Goal: Navigation & Orientation: Find specific page/section

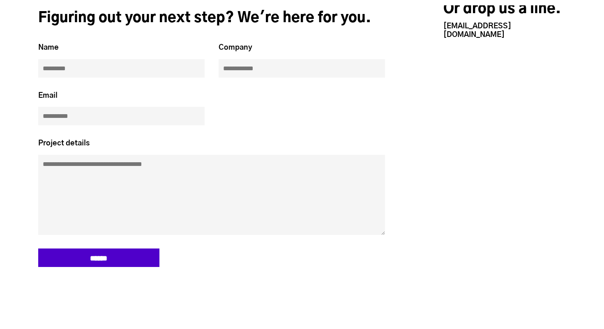
scroll to position [2274, 0]
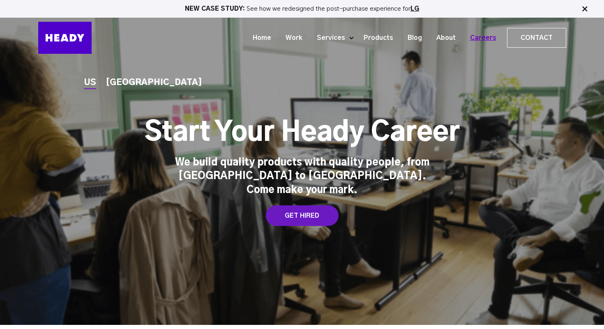
click at [480, 40] on link "Careers" at bounding box center [480, 37] width 41 height 15
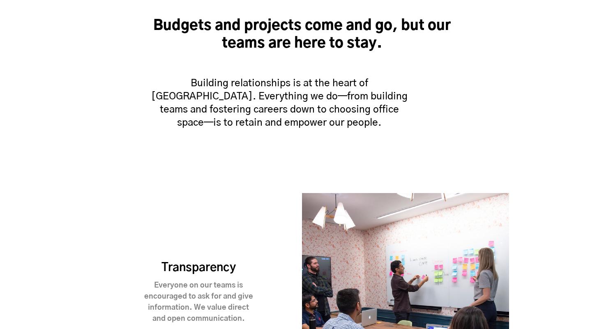
scroll to position [607, 0]
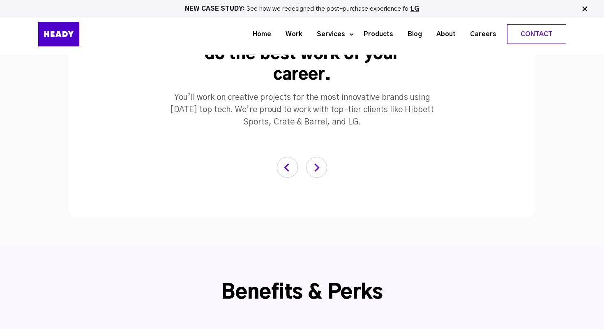
scroll to position [1437, 0]
